Goal: Information Seeking & Learning: Learn about a topic

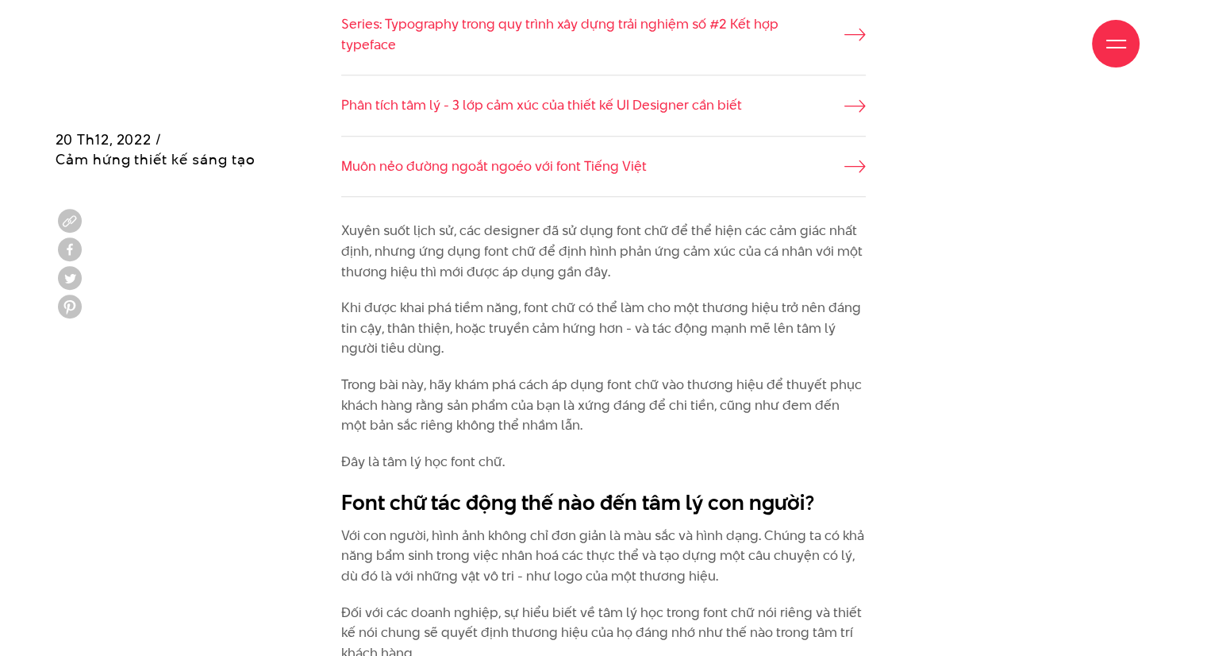
scroll to position [1270, 0]
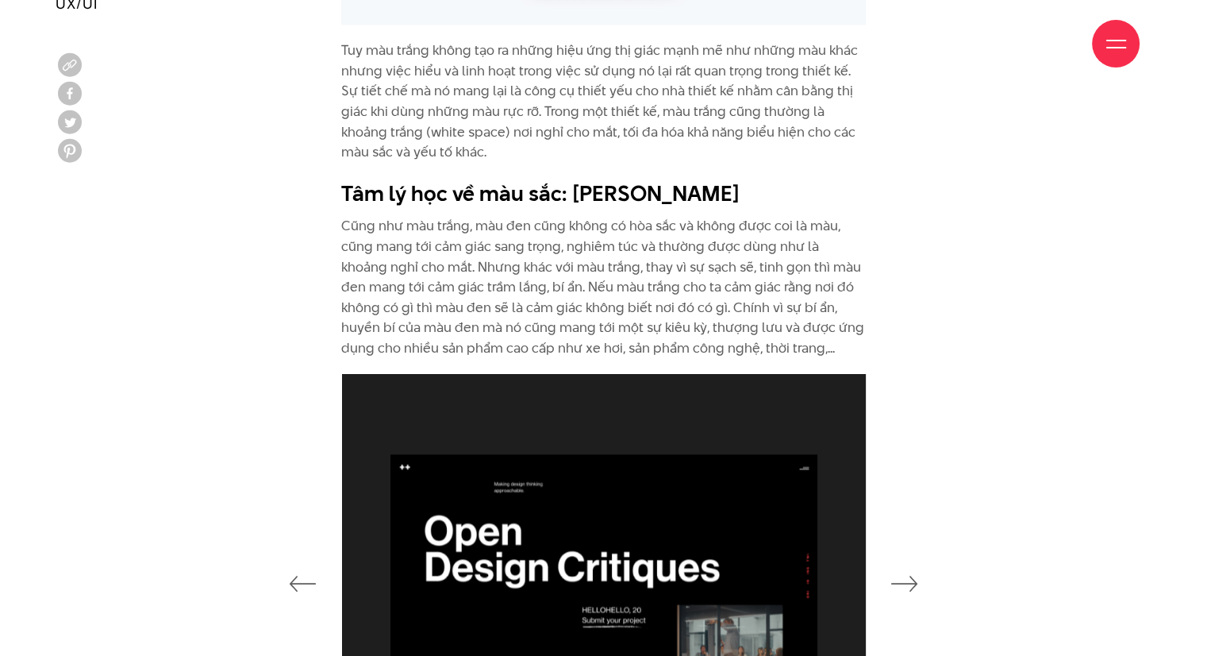
scroll to position [8096, 0]
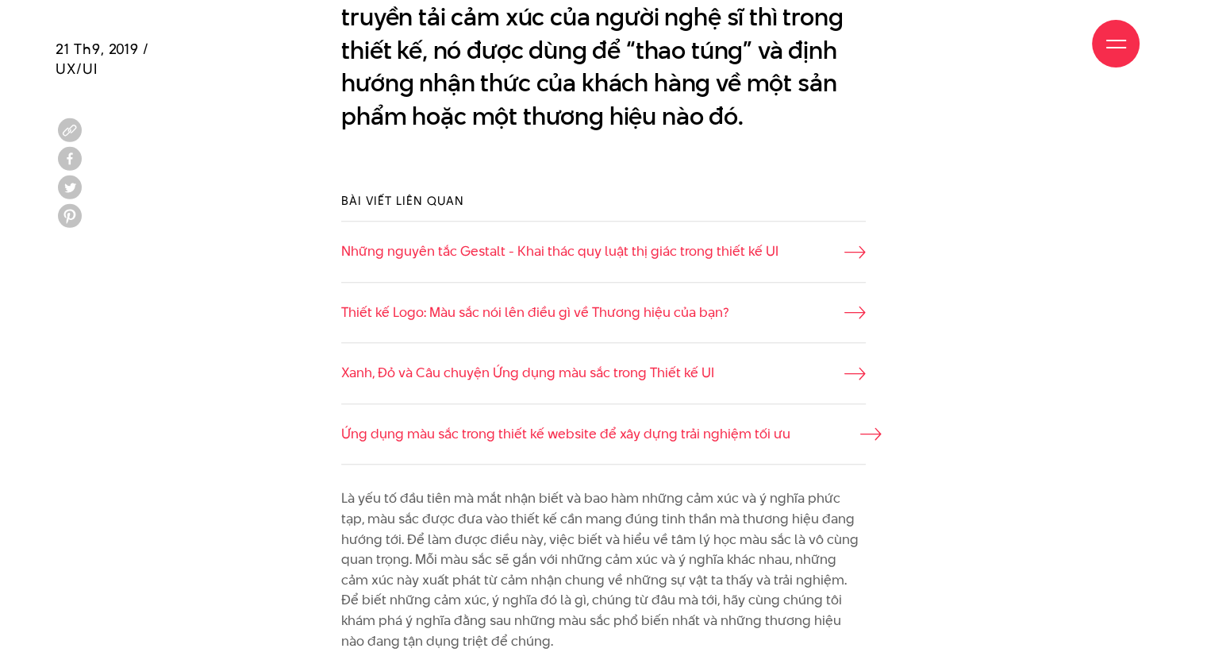
scroll to position [1349, 0]
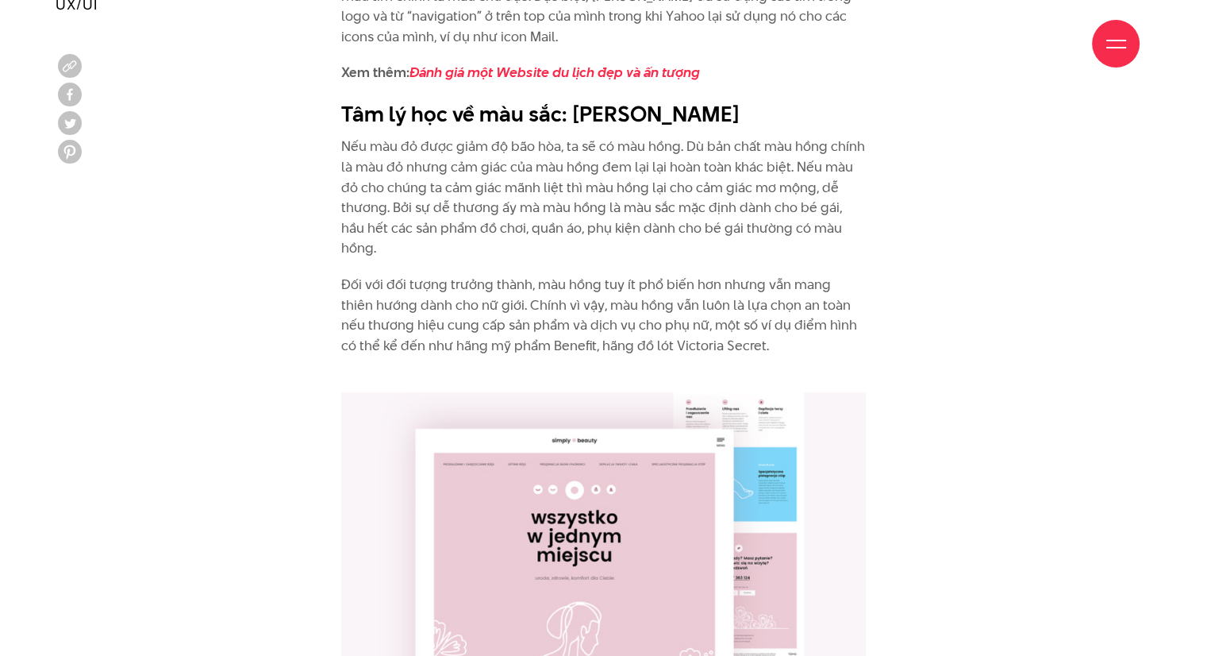
scroll to position [6508, 0]
